Goal: Task Accomplishment & Management: Manage account settings

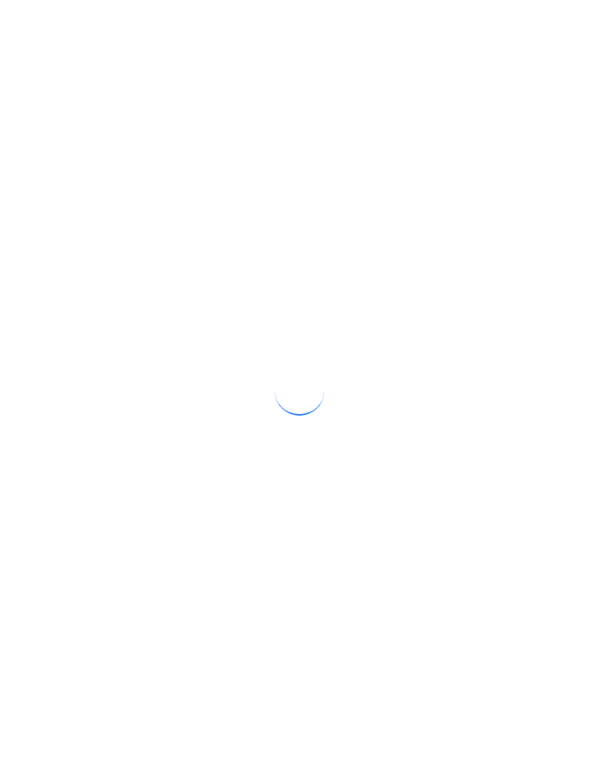
click at [497, 455] on div at bounding box center [299, 390] width 599 height 781
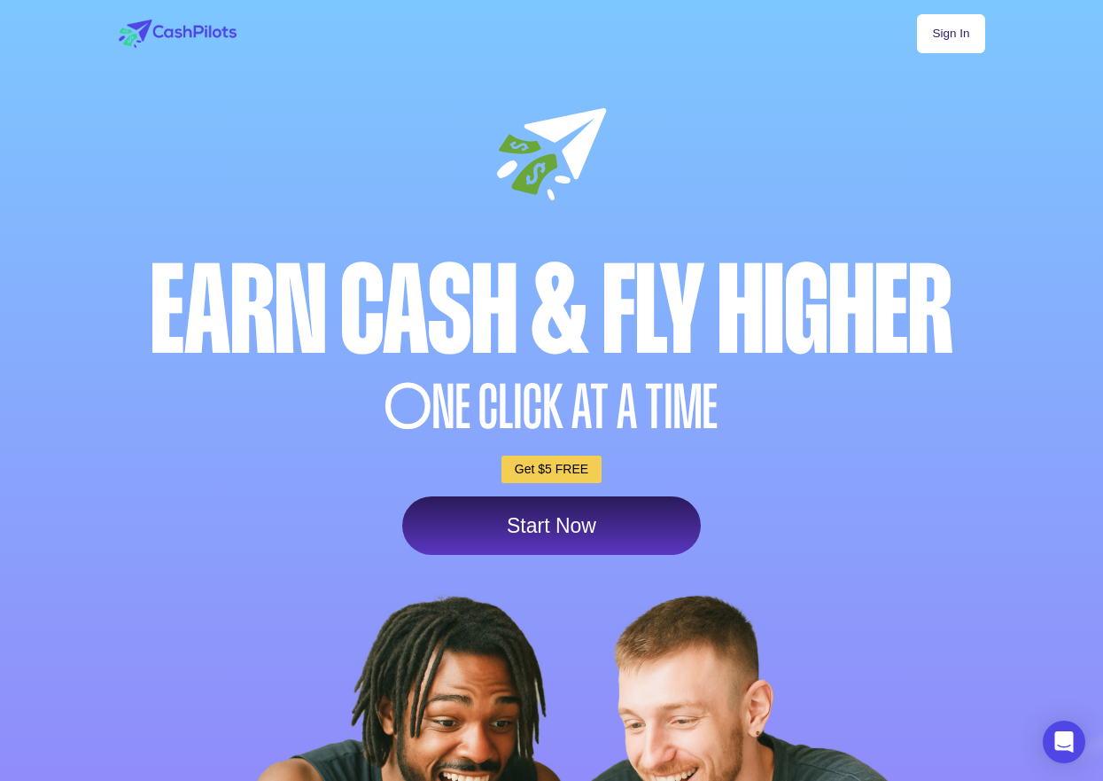
click at [954, 30] on link "Sign In" at bounding box center [950, 33] width 67 height 39
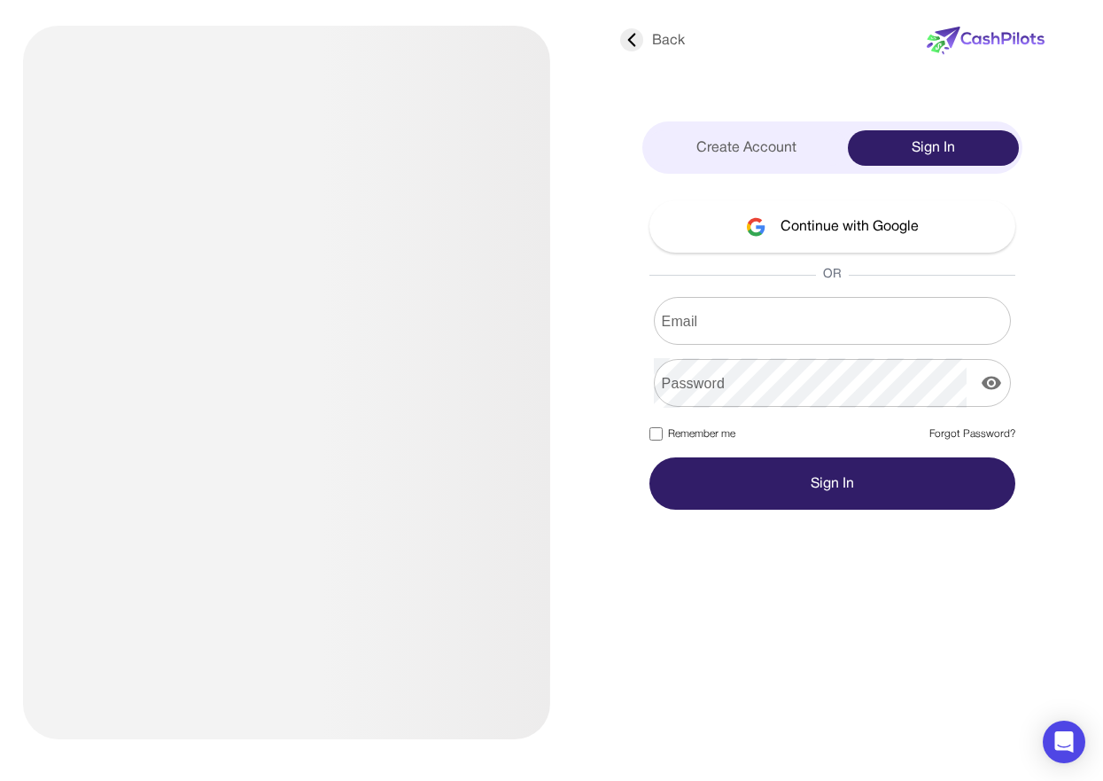
click at [721, 354] on form "Email Email Password Password Remember me Forgot Password? Sign In" at bounding box center [833, 403] width 366 height 213
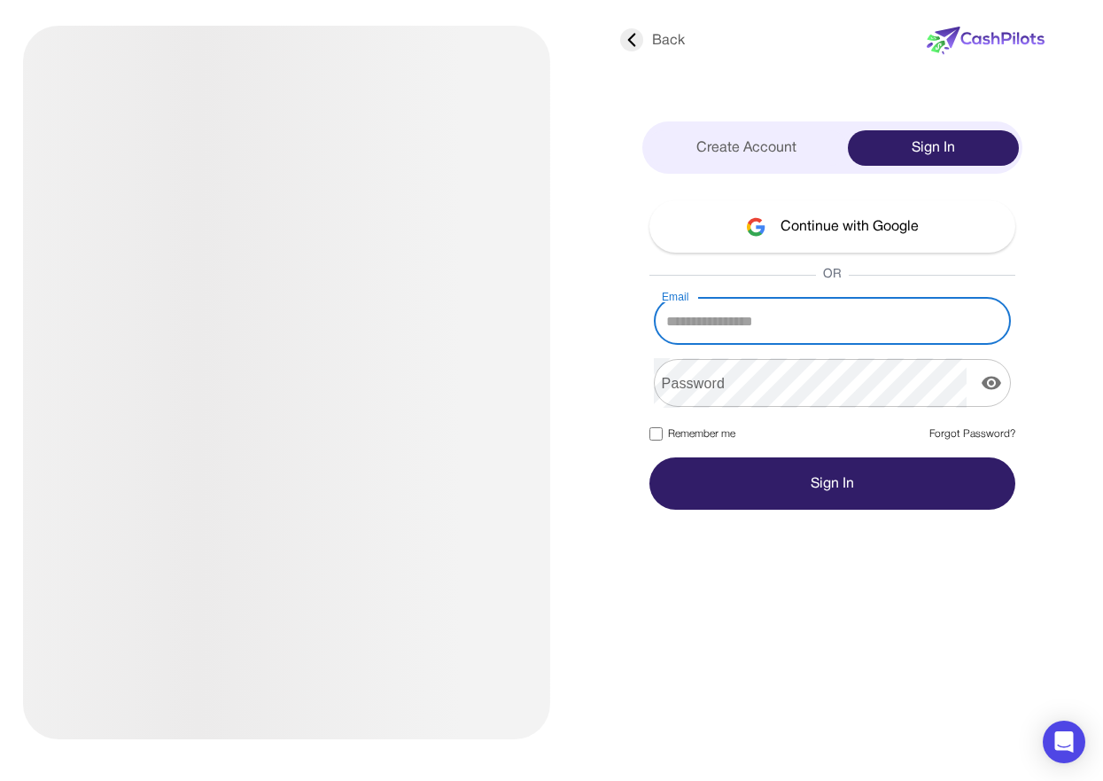
click at [750, 307] on input "Email" at bounding box center [832, 321] width 357 height 50
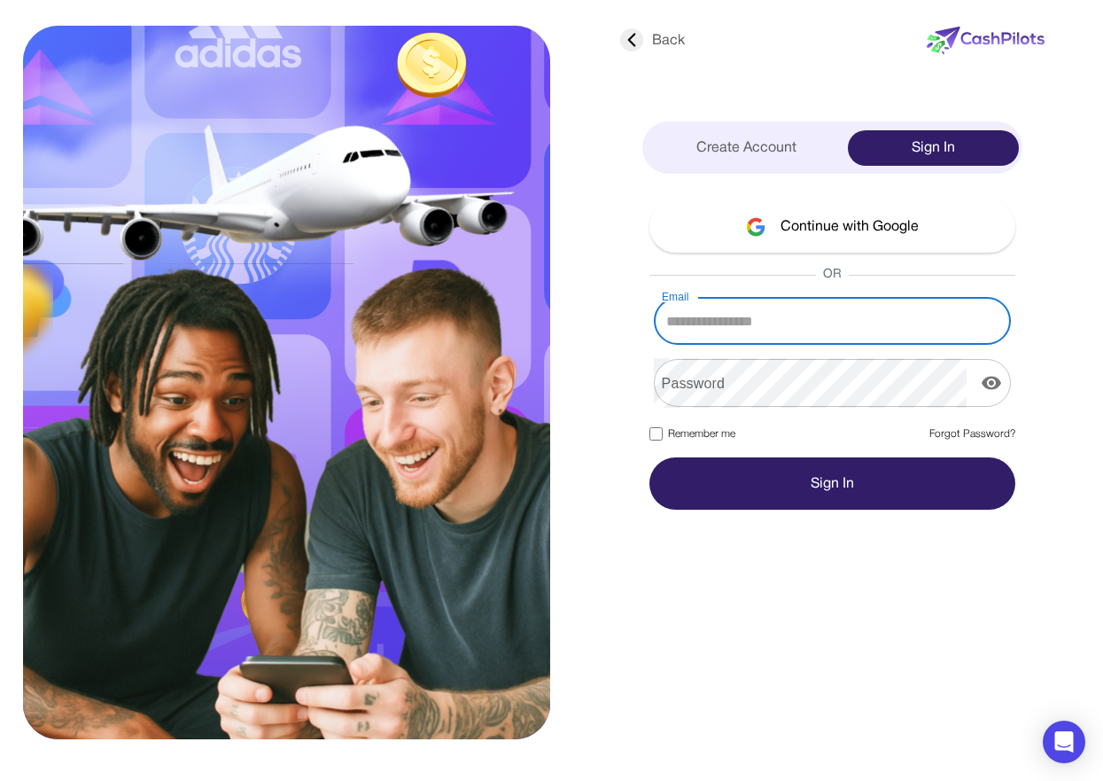
click at [871, 290] on div "Continue with Google OR Email Email Password Password Remember me Forgot Passwo…" at bounding box center [833, 354] width 380 height 309
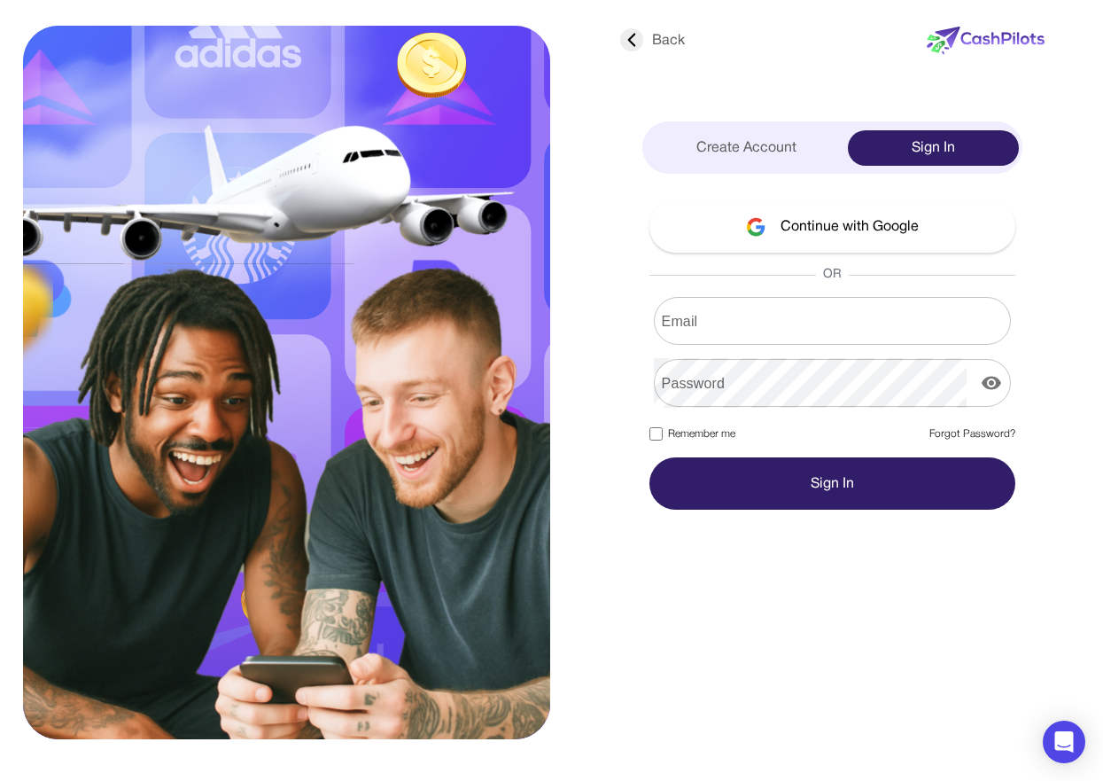
click at [854, 316] on input "Email" at bounding box center [832, 321] width 357 height 50
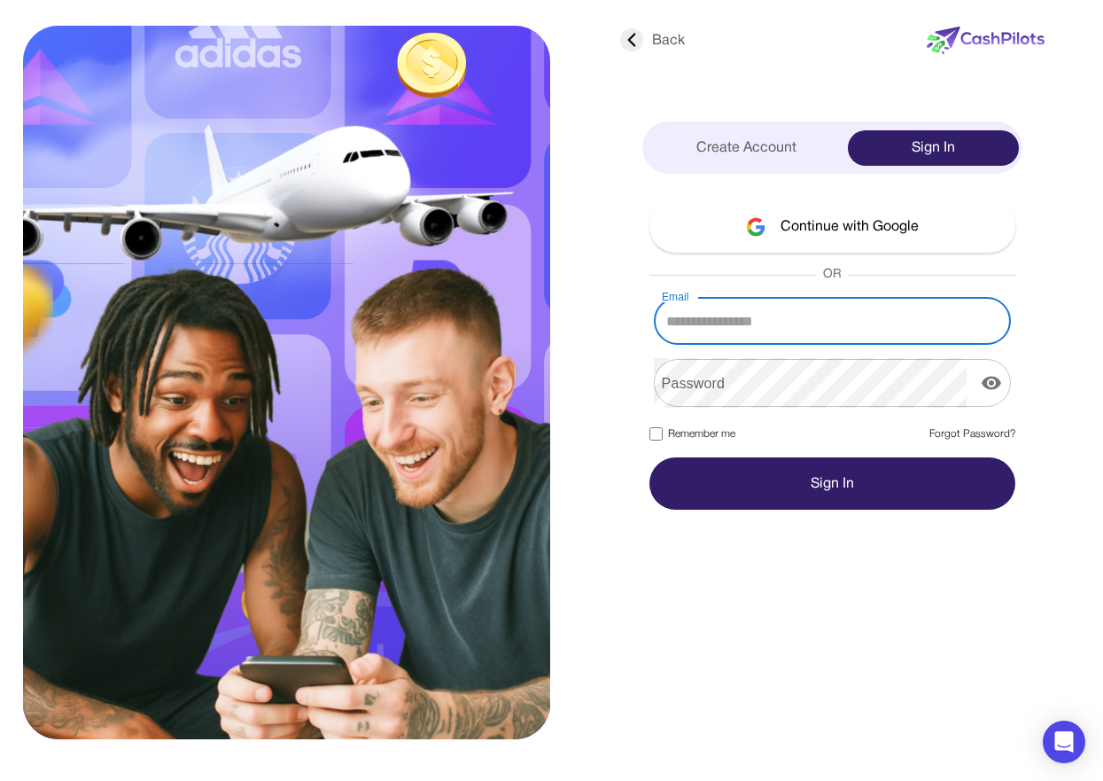
click at [804, 265] on div "Continue with Google OR Email Email Password Password Remember me Forgot Passwo…" at bounding box center [833, 354] width 380 height 309
